Goal: Information Seeking & Learning: Learn about a topic

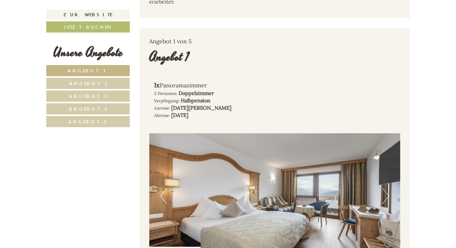
scroll to position [322, 0]
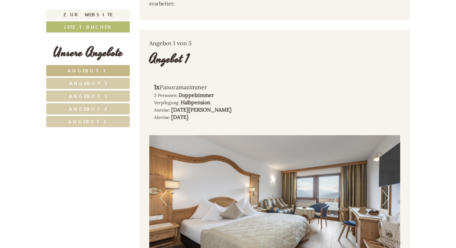
click at [379, 181] on img at bounding box center [274, 198] width 251 height 126
click at [382, 184] on img at bounding box center [274, 198] width 251 height 126
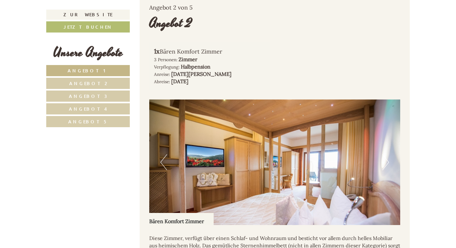
scroll to position [754, 0]
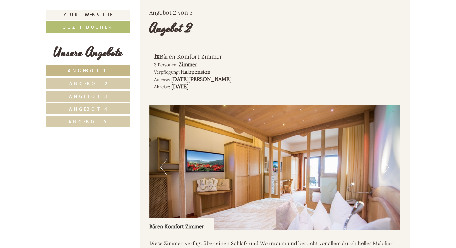
click at [387, 160] on button "Next" at bounding box center [386, 168] width 7 height 16
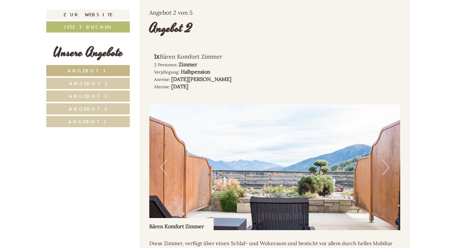
click at [387, 160] on button "Next" at bounding box center [386, 168] width 7 height 16
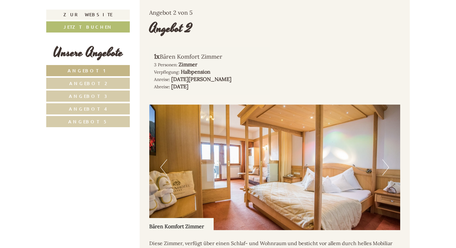
click at [387, 160] on button "Next" at bounding box center [386, 168] width 7 height 16
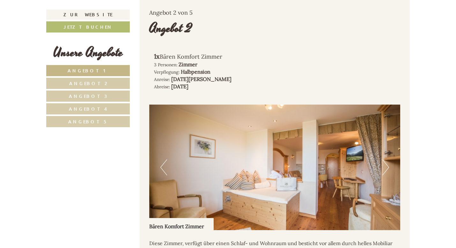
click at [387, 160] on button "Next" at bounding box center [386, 168] width 7 height 16
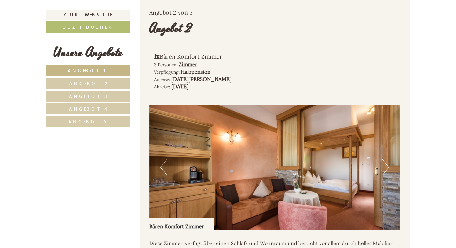
click at [387, 160] on button "Next" at bounding box center [386, 168] width 7 height 16
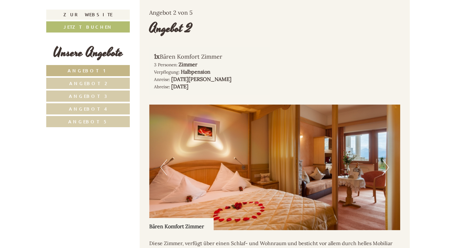
click at [387, 160] on button "Next" at bounding box center [386, 168] width 7 height 16
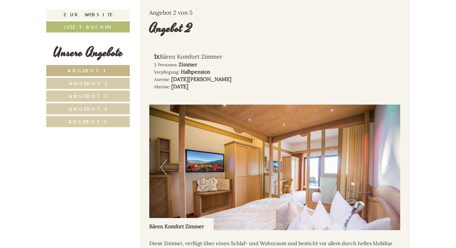
click at [387, 160] on button "Next" at bounding box center [386, 168] width 7 height 16
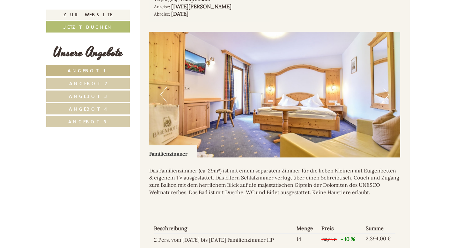
scroll to position [1242, 0]
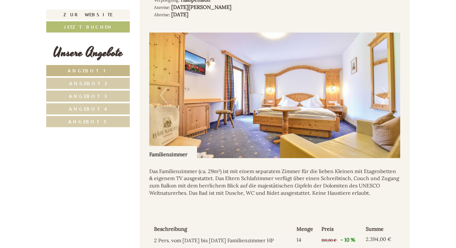
click at [387, 87] on button "Next" at bounding box center [386, 95] width 7 height 16
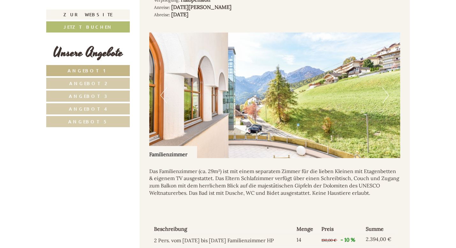
click at [387, 87] on button "Next" at bounding box center [386, 95] width 7 height 16
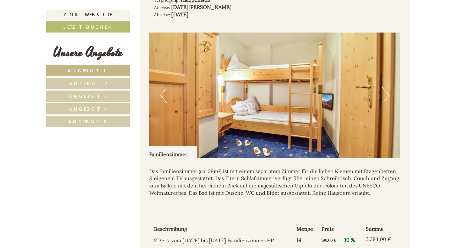
click at [387, 87] on button "Next" at bounding box center [386, 95] width 7 height 16
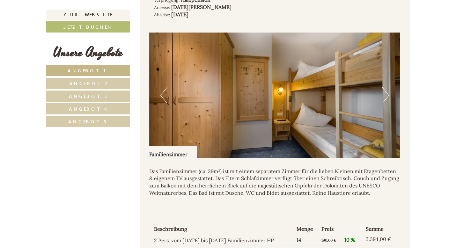
click at [387, 87] on button "Next" at bounding box center [386, 95] width 7 height 16
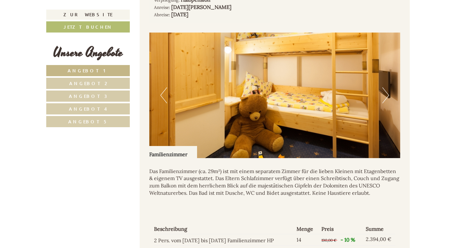
click at [387, 87] on button "Next" at bounding box center [386, 95] width 7 height 16
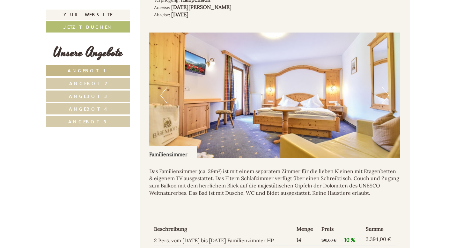
click at [387, 87] on button "Next" at bounding box center [386, 95] width 7 height 16
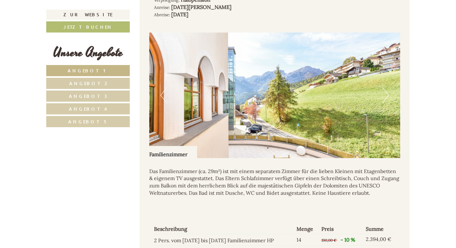
click at [387, 87] on button "Next" at bounding box center [386, 95] width 7 height 16
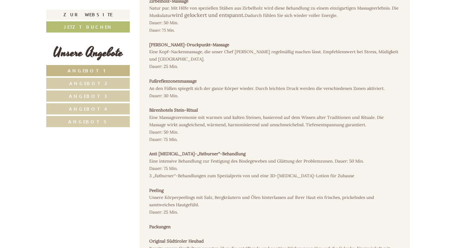
scroll to position [2500, 0]
click at [131, 99] on nav "Angebot 1 Angebot 2 Angebot 3 Angebot 4 Angebot 5" at bounding box center [89, 96] width 86 height 62
click at [121, 99] on link "Angebot 3" at bounding box center [88, 96] width 84 height 11
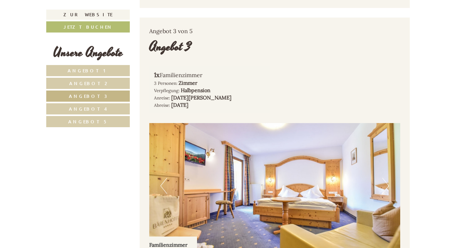
click at [112, 111] on link "Angebot 4" at bounding box center [88, 108] width 84 height 11
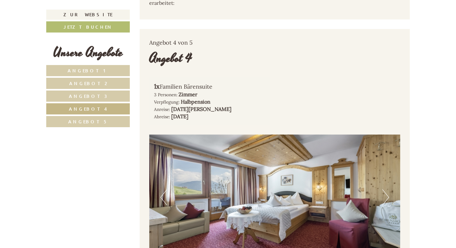
scroll to position [322, 0]
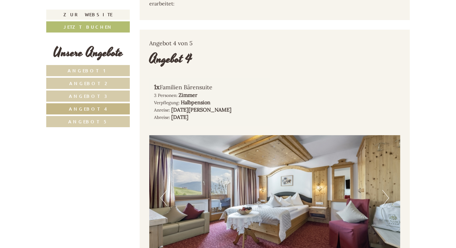
click at [375, 182] on img at bounding box center [274, 198] width 251 height 126
click at [387, 190] on button "Next" at bounding box center [386, 198] width 7 height 16
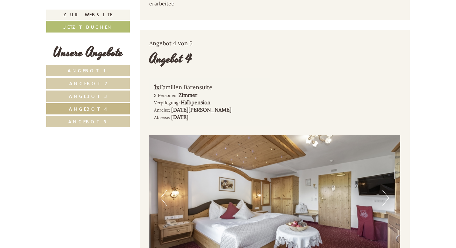
click at [387, 190] on button "Next" at bounding box center [386, 198] width 7 height 16
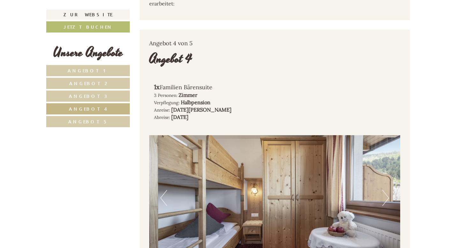
click at [387, 190] on button "Next" at bounding box center [386, 198] width 7 height 16
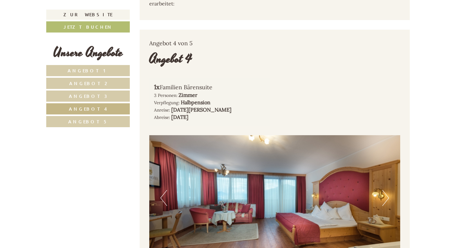
click at [387, 190] on button "Next" at bounding box center [386, 198] width 7 height 16
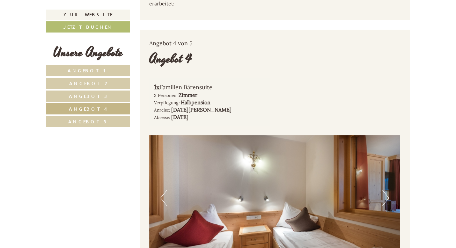
click at [387, 190] on button "Next" at bounding box center [386, 198] width 7 height 16
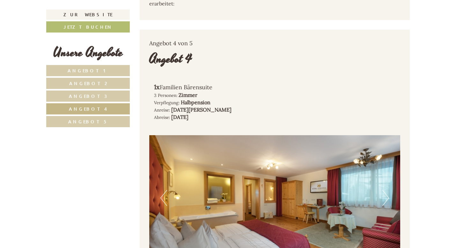
click at [387, 190] on button "Next" at bounding box center [386, 198] width 7 height 16
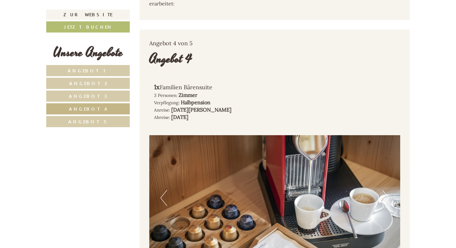
click at [387, 190] on button "Next" at bounding box center [386, 198] width 7 height 16
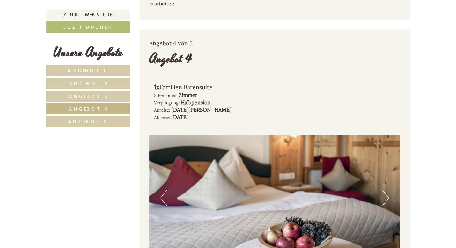
click at [387, 190] on button "Next" at bounding box center [386, 198] width 7 height 16
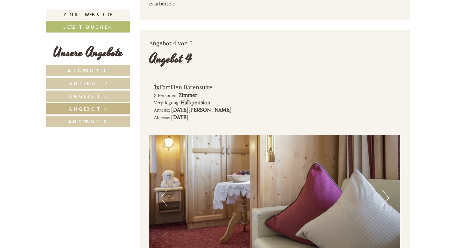
click at [387, 190] on button "Next" at bounding box center [386, 198] width 7 height 16
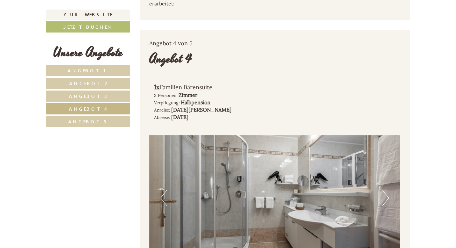
click at [387, 190] on button "Next" at bounding box center [386, 198] width 7 height 16
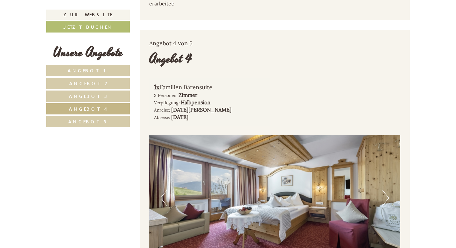
click at [387, 190] on button "Next" at bounding box center [386, 198] width 7 height 16
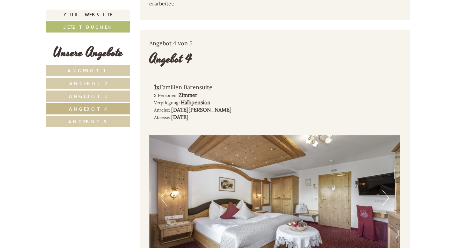
click at [387, 190] on button "Next" at bounding box center [386, 198] width 7 height 16
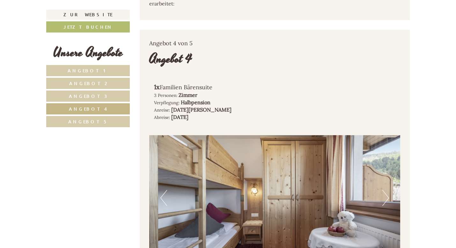
click at [387, 190] on button "Next" at bounding box center [386, 198] width 7 height 16
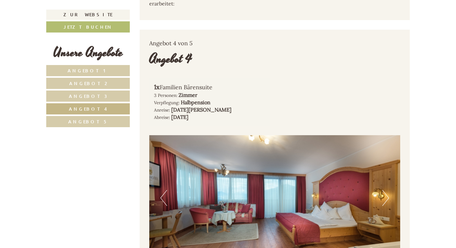
click at [387, 190] on button "Next" at bounding box center [386, 198] width 7 height 16
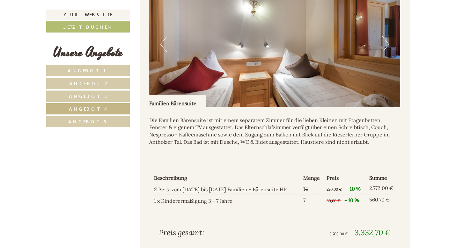
scroll to position [481, 0]
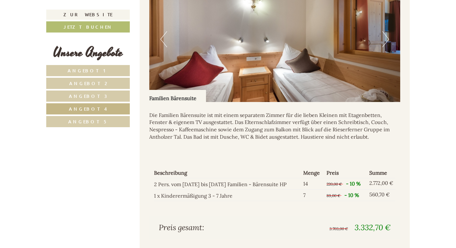
click at [117, 120] on link "Angebot 5" at bounding box center [88, 121] width 84 height 11
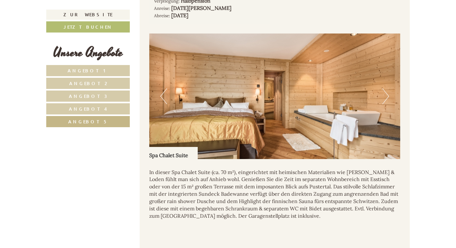
scroll to position [411, 0]
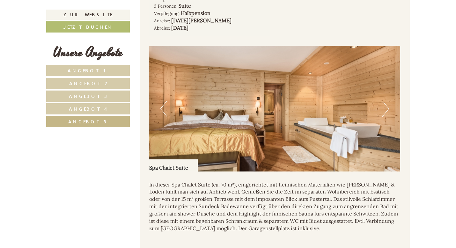
click at [381, 90] on img at bounding box center [274, 109] width 251 height 126
click at [388, 101] on button "Next" at bounding box center [386, 109] width 7 height 16
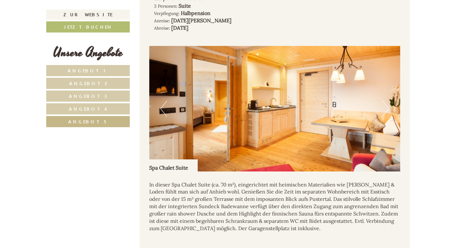
click at [388, 101] on button "Next" at bounding box center [386, 109] width 7 height 16
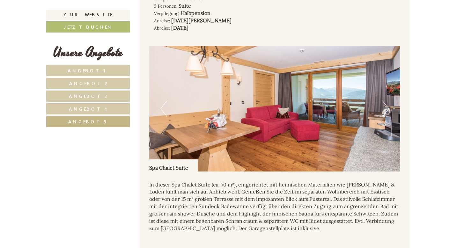
click at [388, 101] on button "Next" at bounding box center [386, 109] width 7 height 16
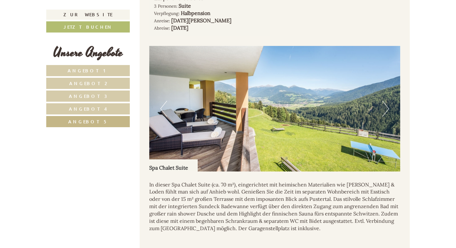
click at [388, 101] on button "Next" at bounding box center [386, 109] width 7 height 16
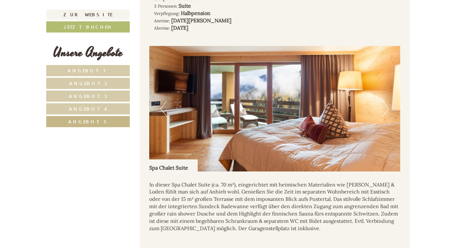
click at [388, 101] on button "Next" at bounding box center [386, 109] width 7 height 16
